Goal: Information Seeking & Learning: Learn about a topic

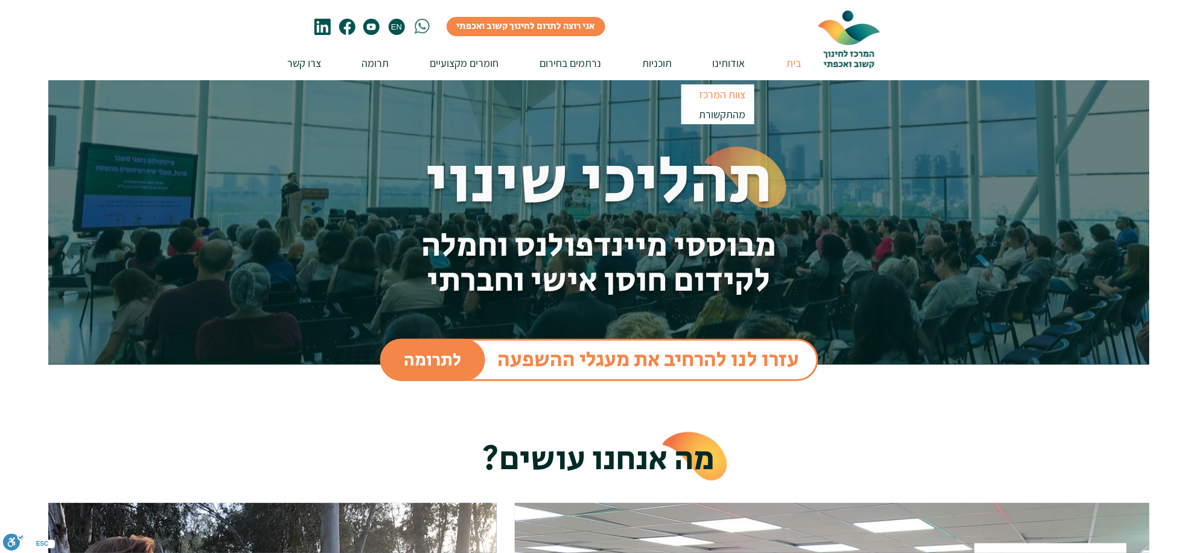
drag, startPoint x: 0, startPoint y: 0, endPoint x: 728, endPoint y: 97, distance: 734.1
click at [728, 97] on p "צוות המרכז" at bounding box center [722, 94] width 57 height 20
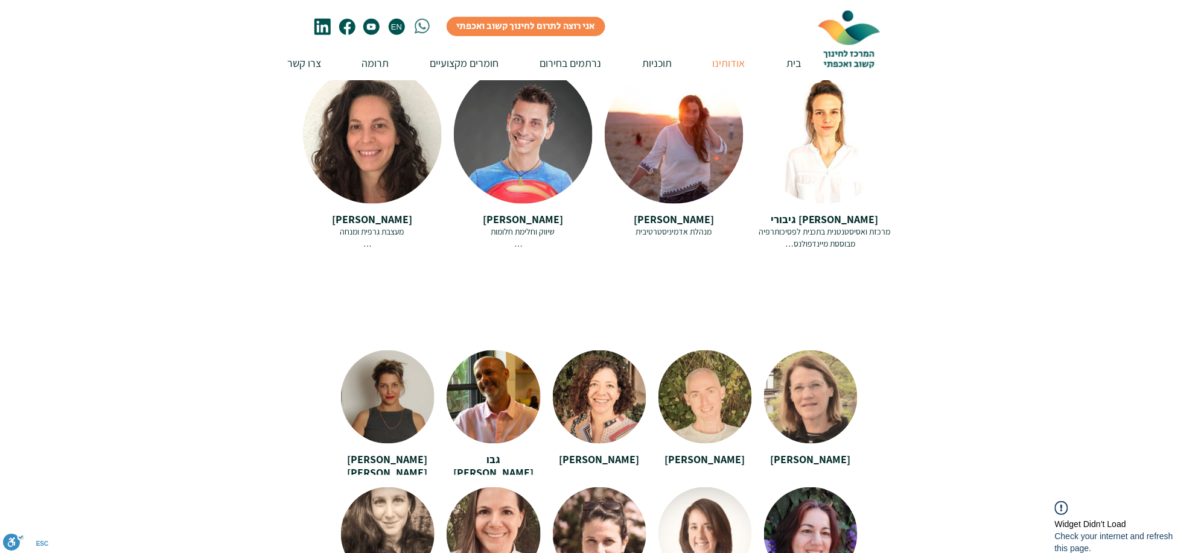
scroll to position [2488, 0]
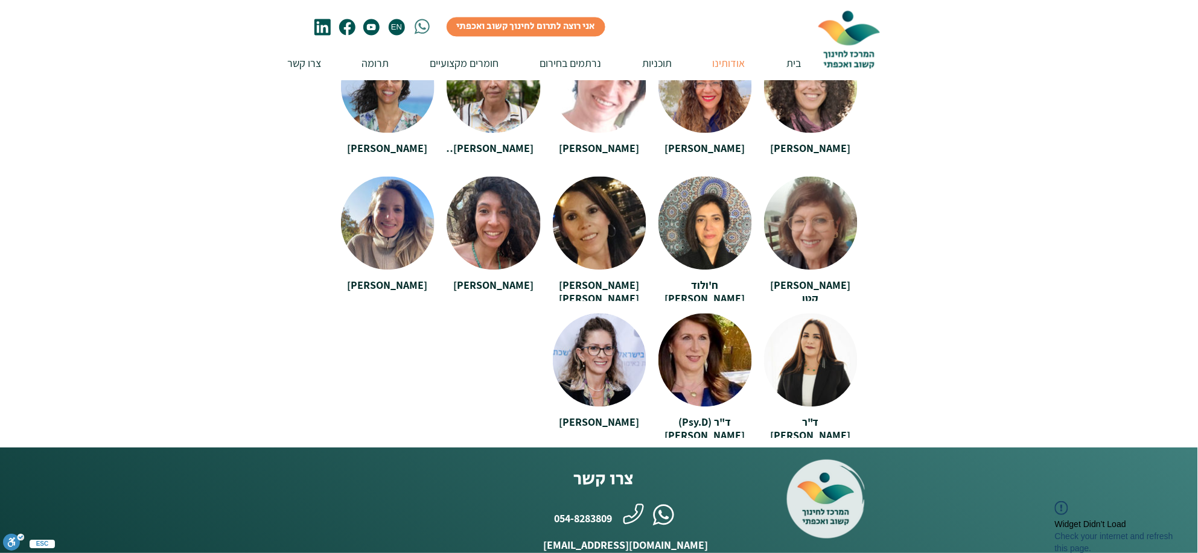
click at [349, 30] on icon "פייסבוק" at bounding box center [347, 27] width 16 height 16
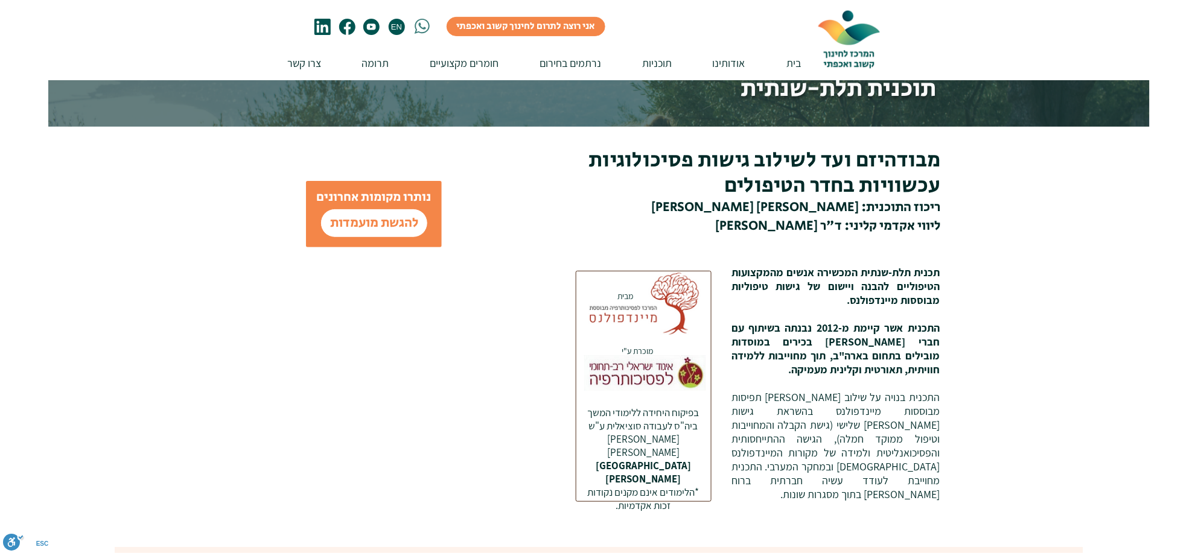
scroll to position [151, 0]
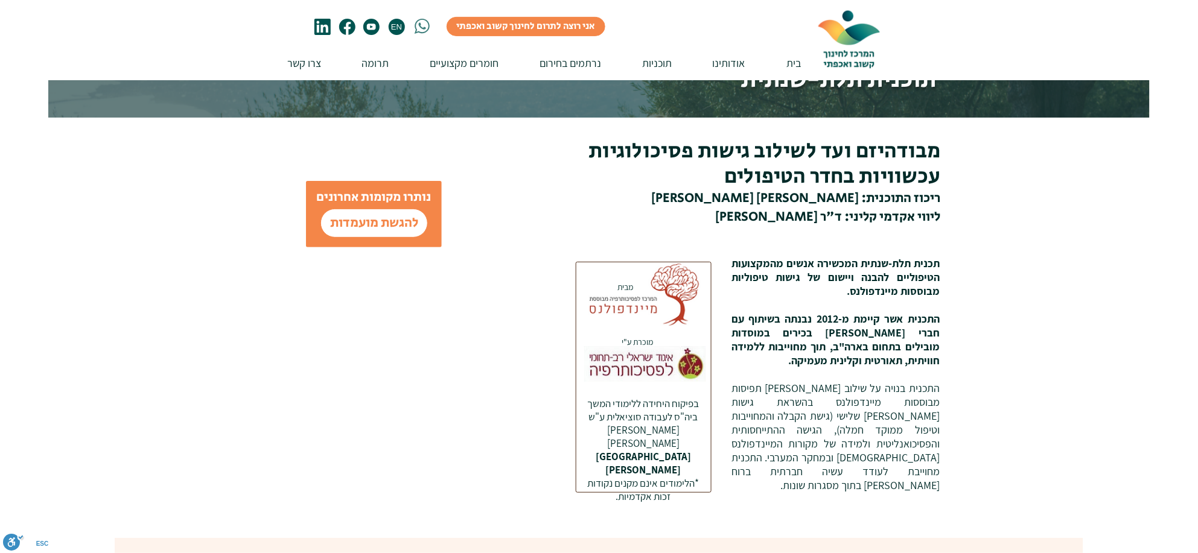
drag, startPoint x: 655, startPoint y: 481, endPoint x: 678, endPoint y: 402, distance: 83.0
click at [678, 402] on div at bounding box center [644, 377] width 136 height 231
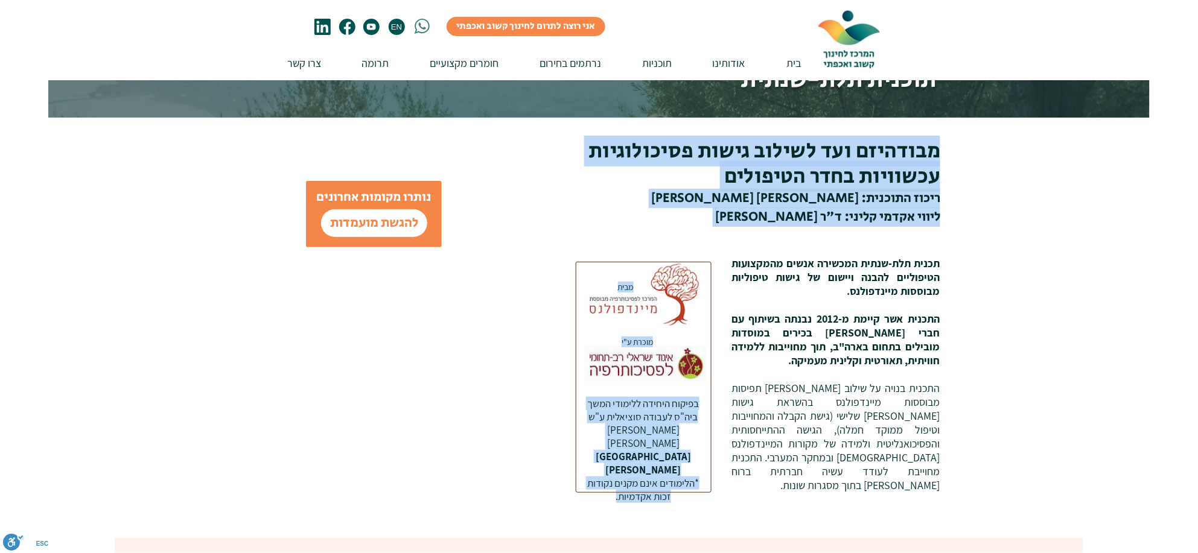
drag, startPoint x: 615, startPoint y: 524, endPoint x: 676, endPoint y: 352, distance: 182.1
click at [676, 352] on div "מבודהיזם ועד לשילוב גישות פסיכולוגיות עכשוויות בחדר הטיפולים ריכוז התוכנית: [PE…" at bounding box center [761, 328] width 644 height 421
copy div "מבודהיזם ועד לשילוב גישות פסיכולוגיות עכשוויות בחדר הטיפולים ריכוז התוכנית: [PE…"
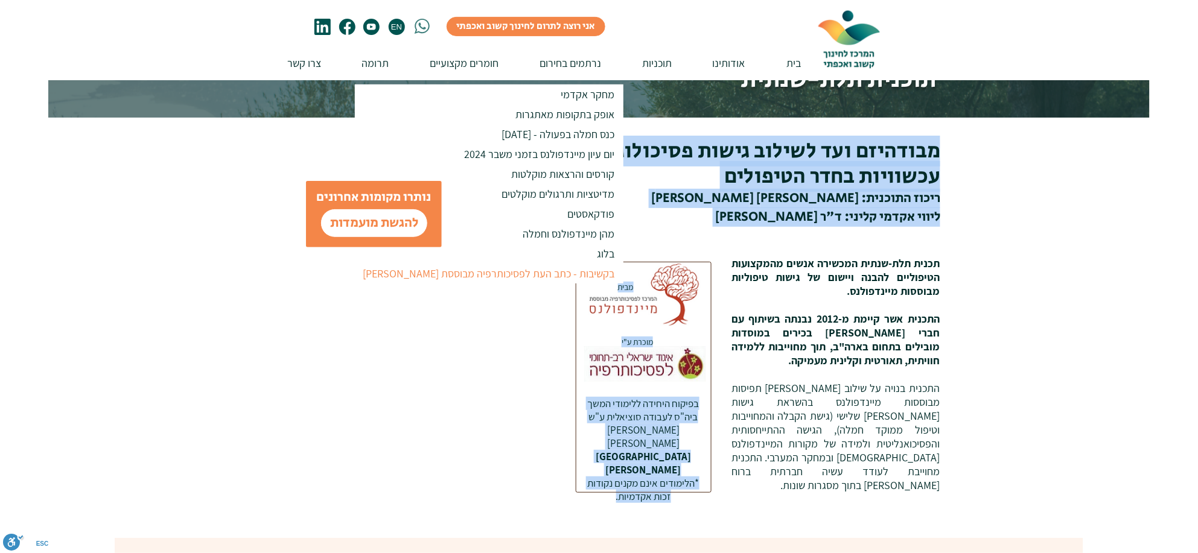
click at [510, 270] on p "בקשיבות - כתב העת לפסיכותרפיה מבוססת [PERSON_NAME]" at bounding box center [489, 274] width 262 height 20
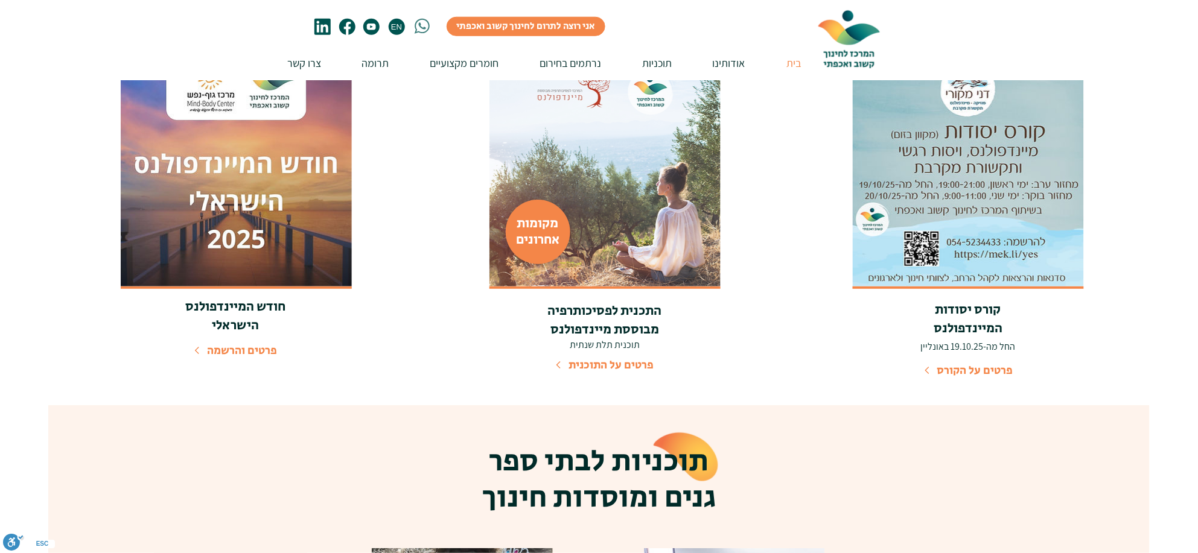
scroll to position [1951, 0]
